Goal: Information Seeking & Learning: Understand process/instructions

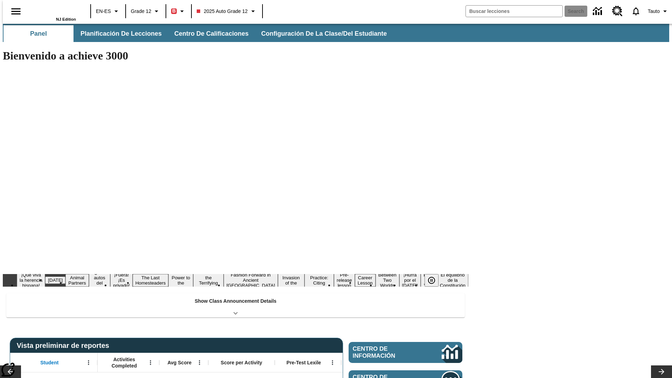
type input "-1"
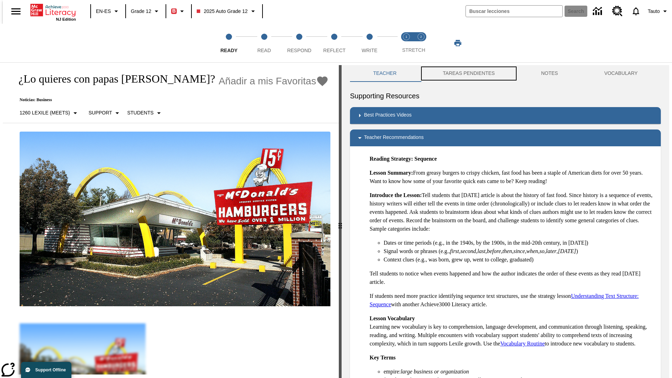
click at [464, 74] on button "TAREAS PENDIENTES" at bounding box center [469, 73] width 98 height 17
click at [468, 74] on button "TAREAS PENDIENTES" at bounding box center [469, 73] width 98 height 17
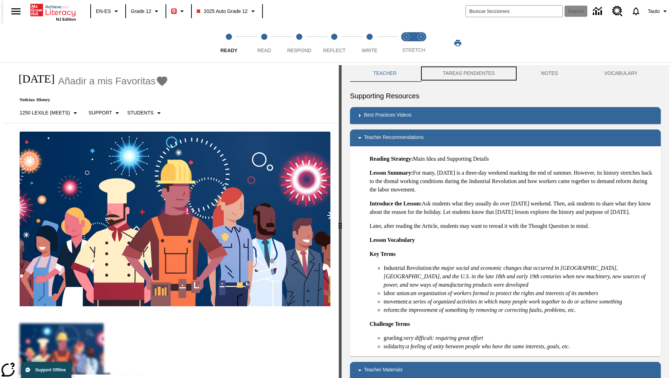
click at [468, 74] on button "TAREAS PENDIENTES" at bounding box center [469, 73] width 98 height 17
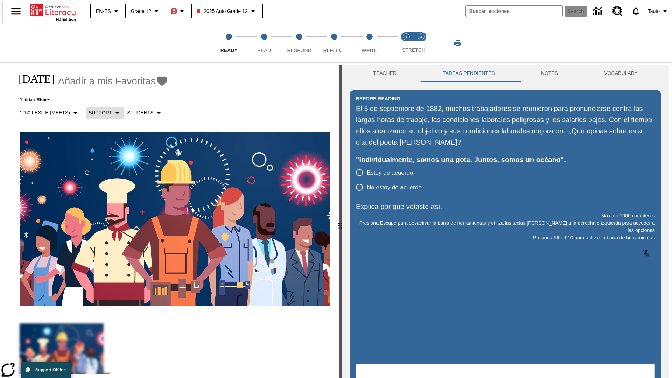
click at [101, 113] on p "Support" at bounding box center [100, 112] width 23 height 7
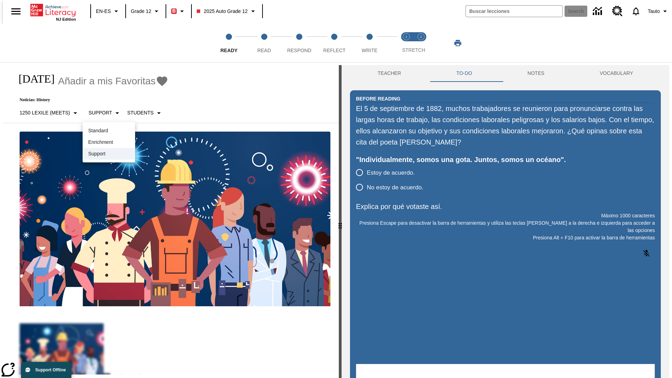
click at [109, 154] on p "Support" at bounding box center [108, 153] width 41 height 7
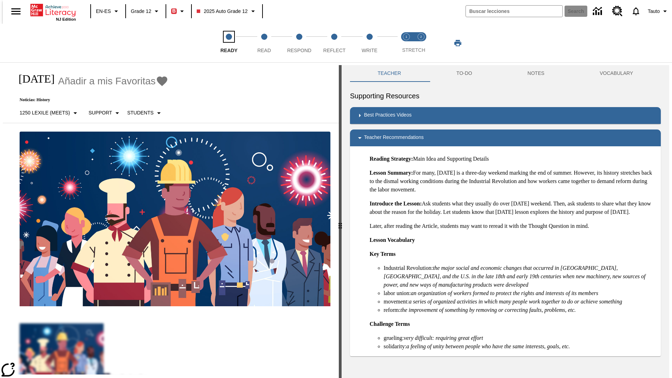
click at [229, 43] on span "Ready" at bounding box center [229, 47] width 17 height 13
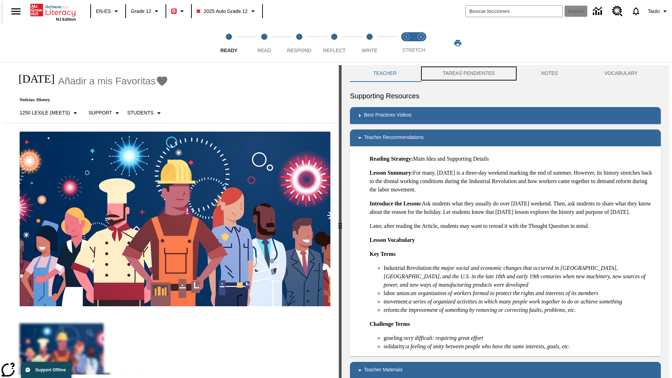
click at [464, 74] on button "TAREAS PENDIENTES" at bounding box center [469, 73] width 98 height 17
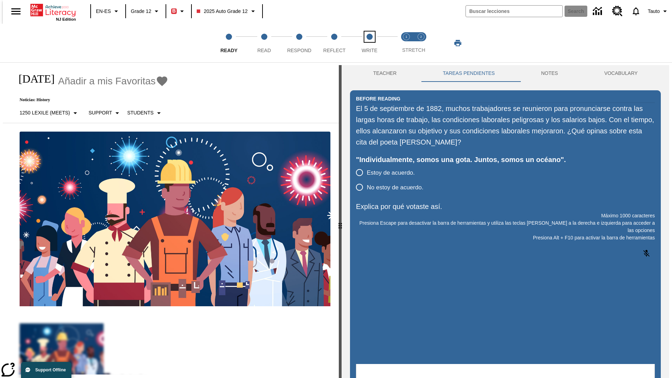
click at [369, 43] on span "Write" at bounding box center [370, 47] width 16 height 13
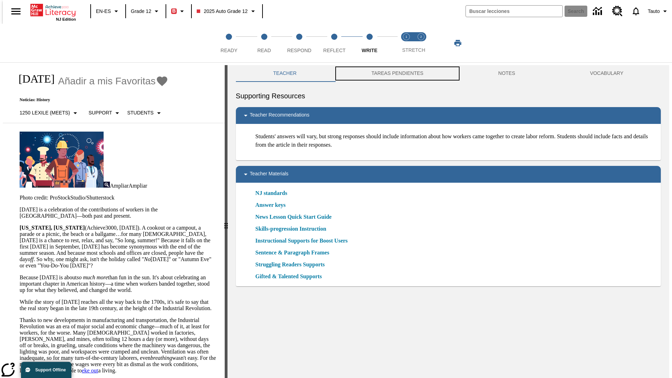
scroll to position [0, 0]
click at [393, 74] on button "TAREAS PENDIENTES" at bounding box center [397, 73] width 127 height 17
